Goal: Check status

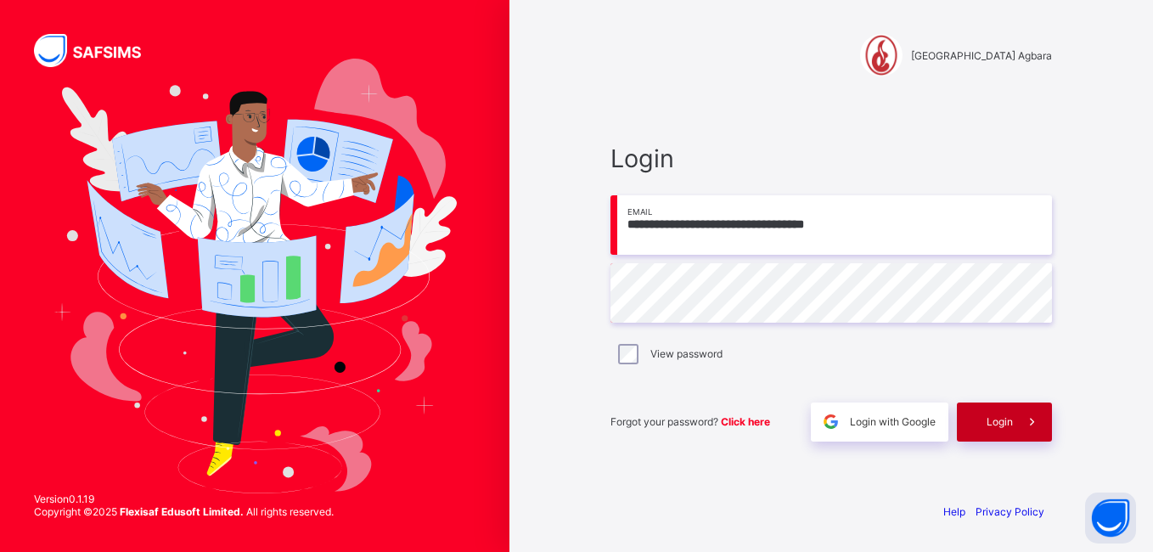
click at [987, 419] on span "Login" at bounding box center [1000, 421] width 26 height 13
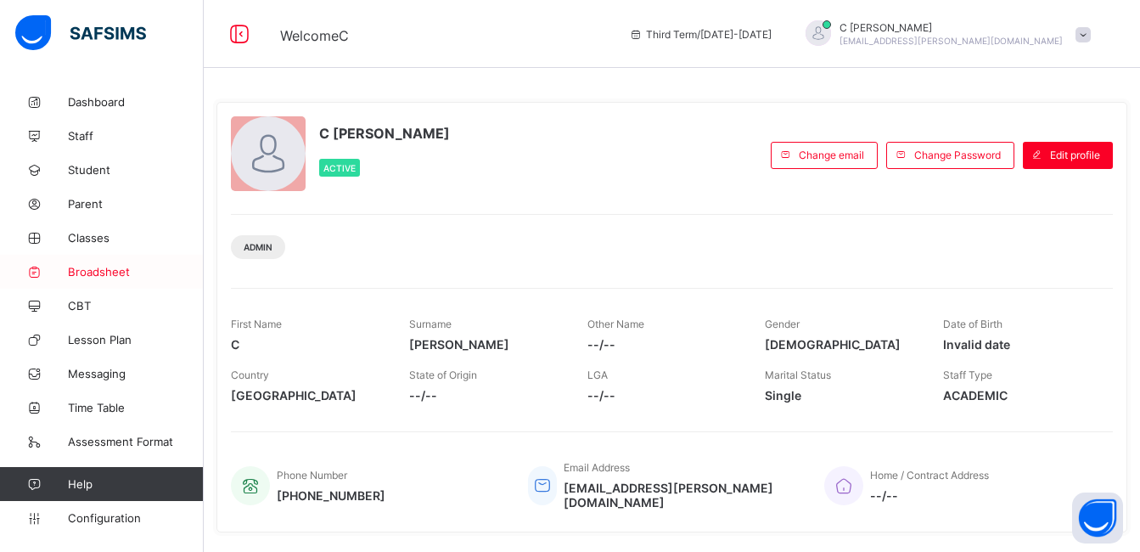
click at [115, 269] on span "Broadsheet" at bounding box center [136, 272] width 136 height 14
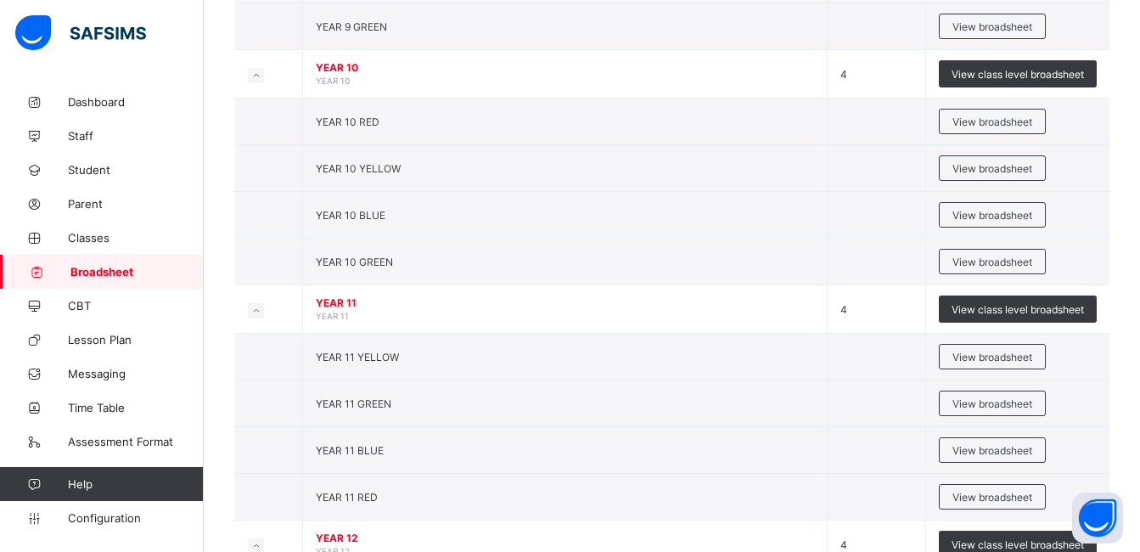
scroll to position [852, 0]
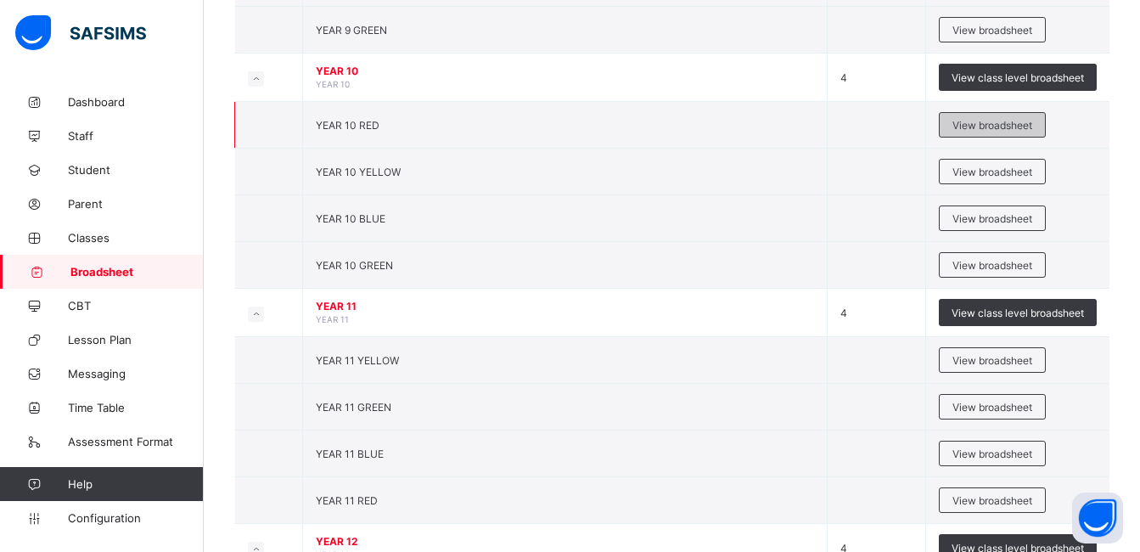
click at [1004, 130] on span "View broadsheet" at bounding box center [993, 125] width 80 height 13
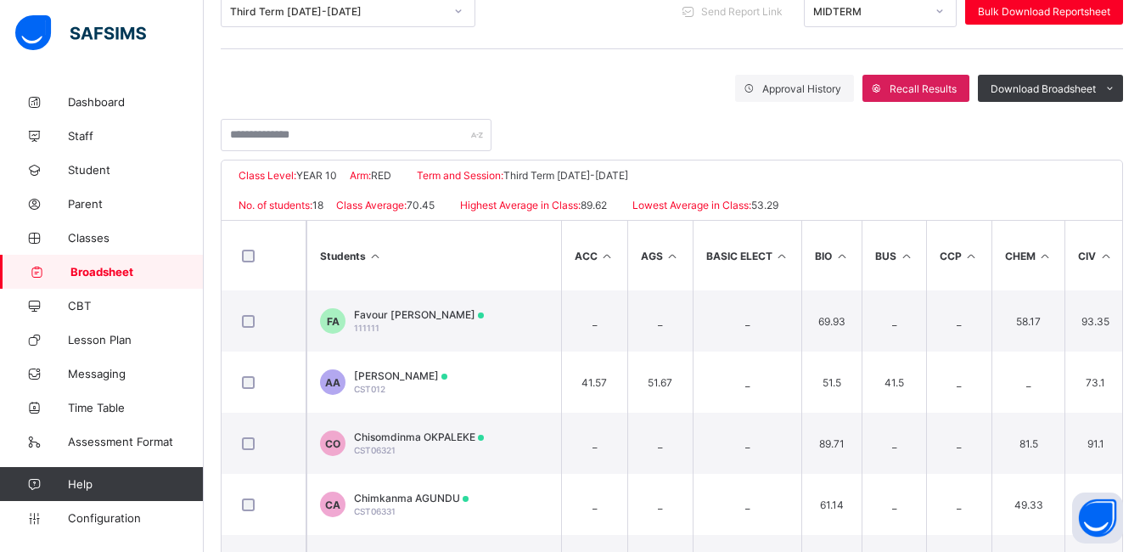
scroll to position [235, 0]
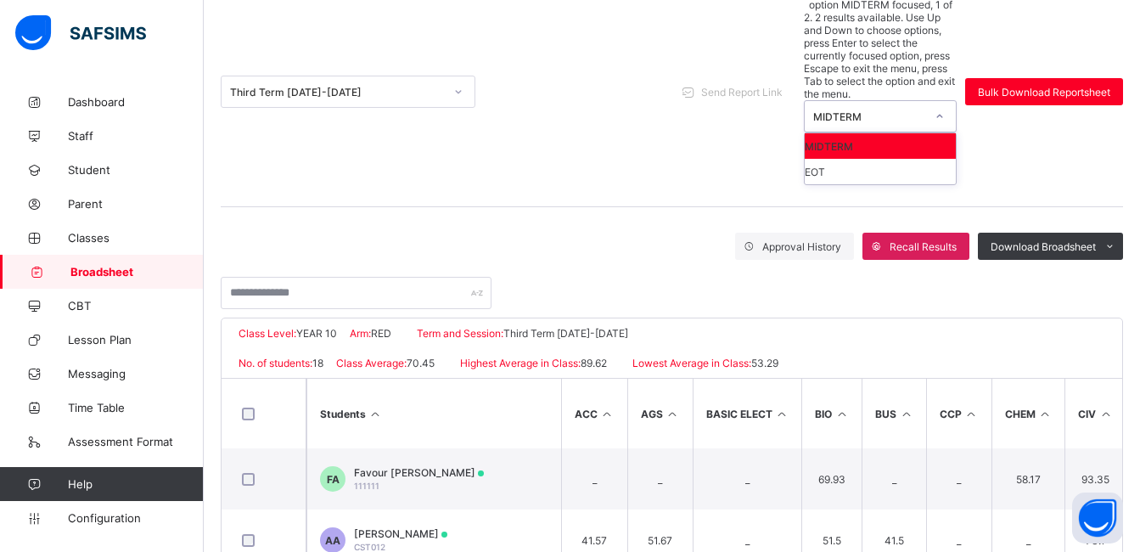
click at [945, 108] on icon at bounding box center [940, 116] width 10 height 17
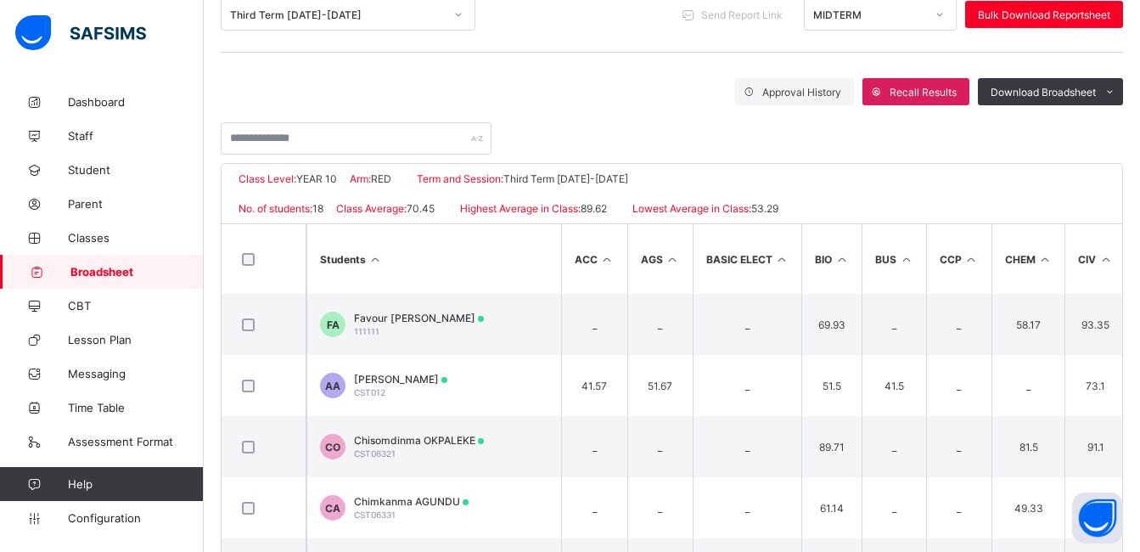
click at [610, 43] on div "Third Term [DATE]-[DATE] Send Report Link MIDTERM Bulk Download Reportsheet" at bounding box center [672, 15] width 903 height 76
